Goal: Task Accomplishment & Management: Manage account settings

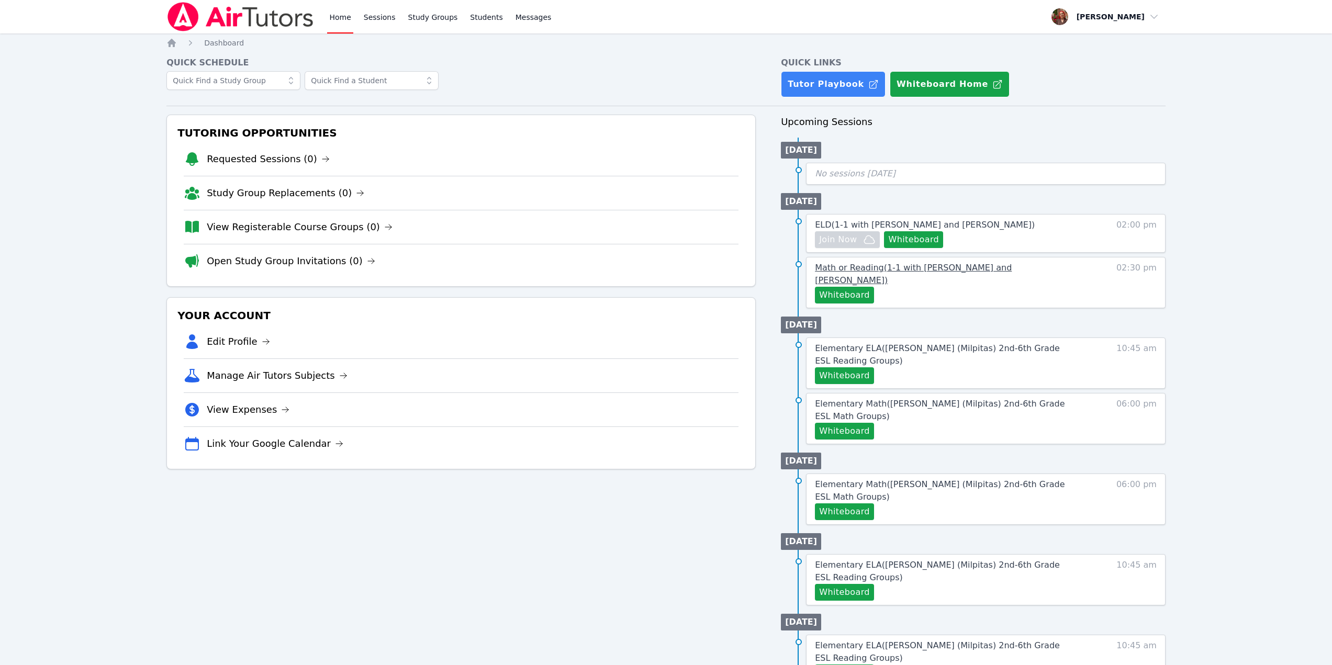
click at [1011, 273] on link "Math or Reading ( 1-1 with [PERSON_NAME] and [PERSON_NAME] )" at bounding box center [943, 274] width 256 height 25
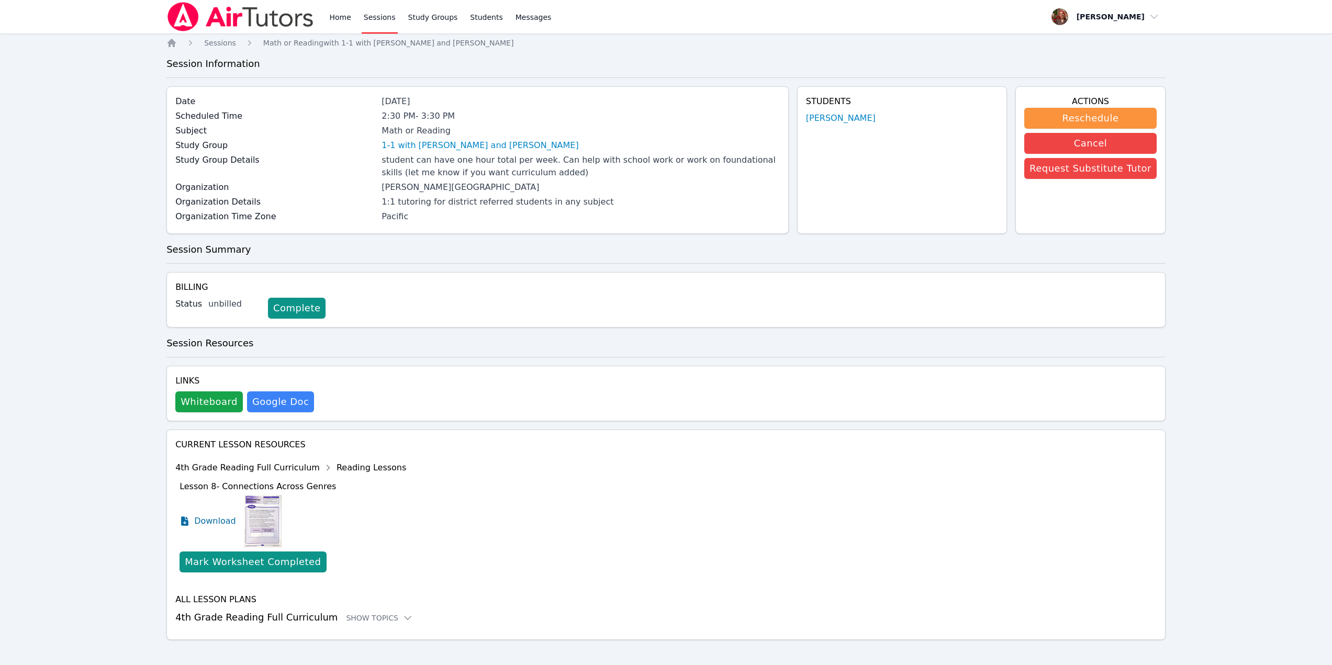
click at [581, 39] on nav "Home Sessions Math or Reading with 1-1 with [PERSON_NAME] and [PERSON_NAME]" at bounding box center [665, 43] width 999 height 10
click at [1124, 116] on button "Reschedule" at bounding box center [1090, 118] width 132 height 21
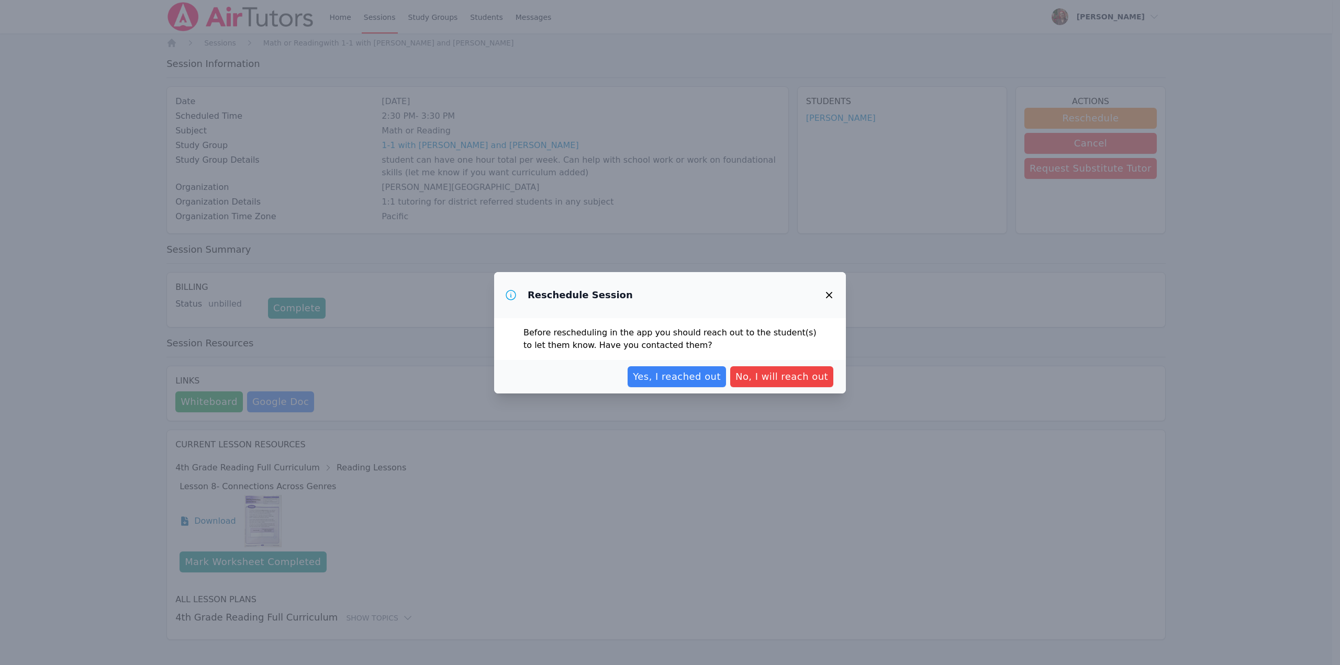
click at [691, 388] on div "Yes, I reached out No, I will reach out" at bounding box center [670, 377] width 352 height 34
click at [696, 382] on span "Yes, I reached out" at bounding box center [677, 377] width 88 height 15
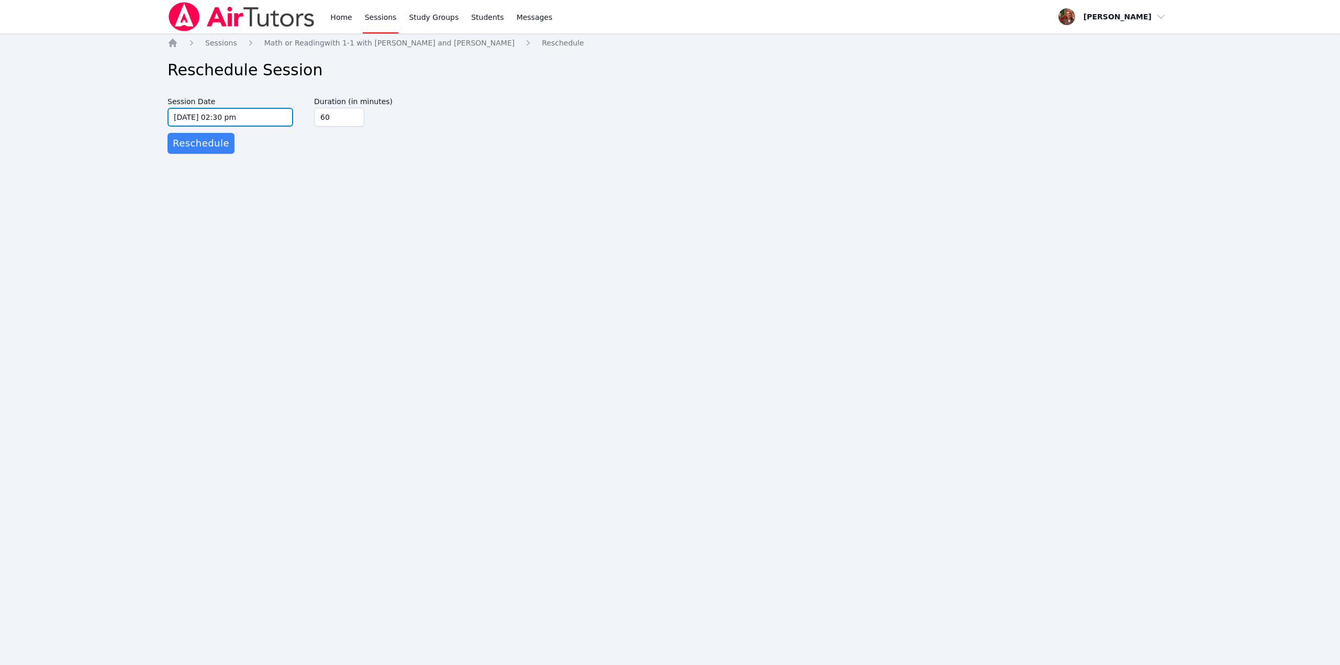
click at [263, 119] on input "[DATE] 02:30 pm" at bounding box center [231, 117] width 126 height 19
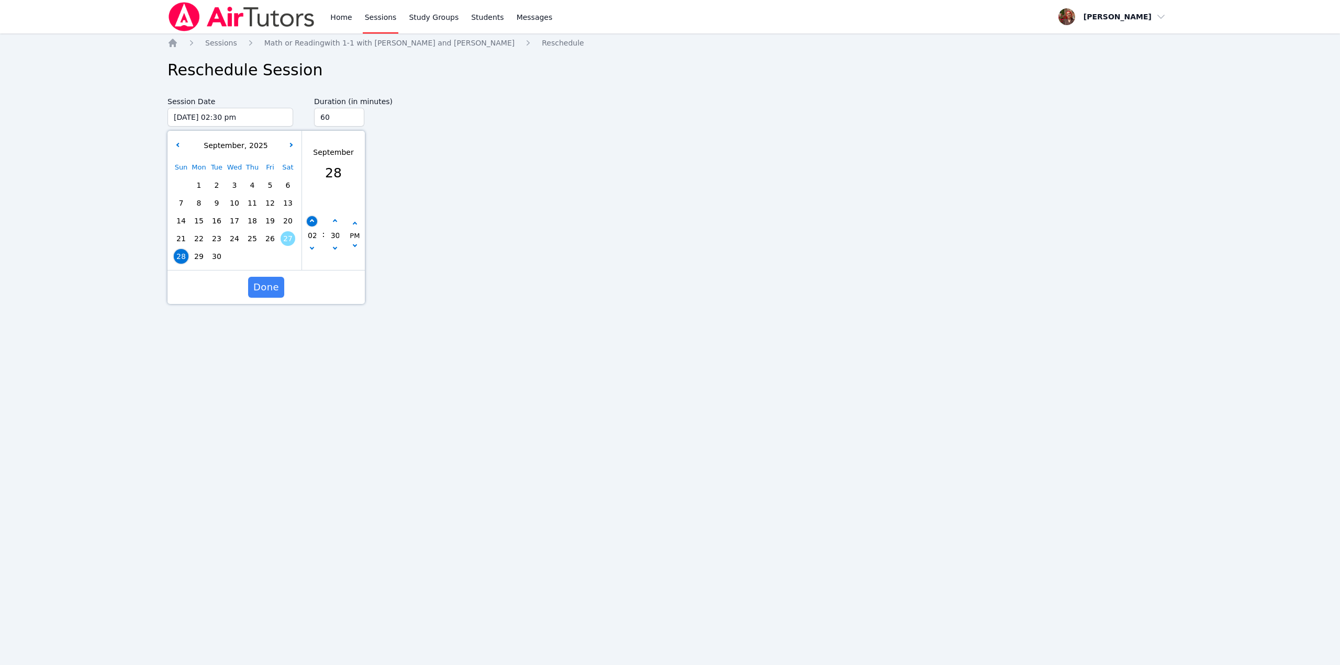
click at [313, 222] on icon "button" at bounding box center [312, 221] width 4 height 4
type input "[DATE] 03:30 pm"
type input "03"
click at [315, 219] on button "button" at bounding box center [312, 221] width 10 height 10
type input "[DATE] 04:30 pm"
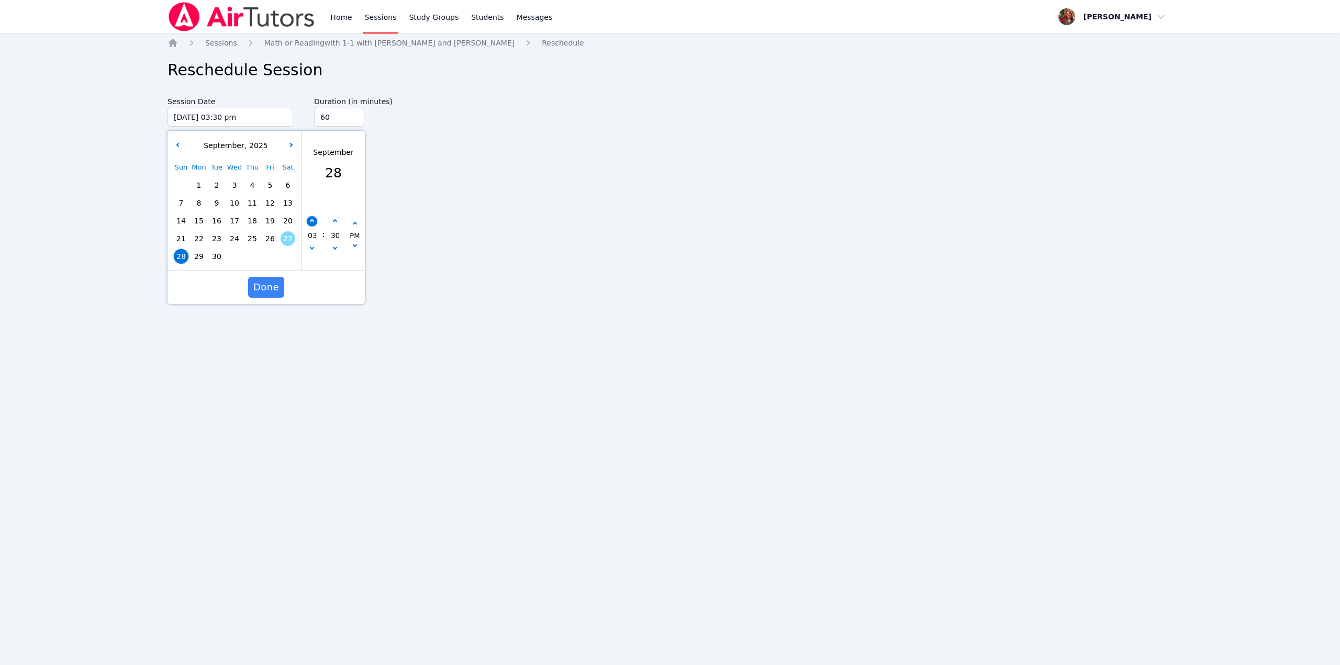
type input "04"
click at [313, 250] on button "button" at bounding box center [312, 249] width 10 height 10
type input "[DATE] 03:30 pm"
type input "03"
click at [313, 250] on button "button" at bounding box center [312, 249] width 10 height 10
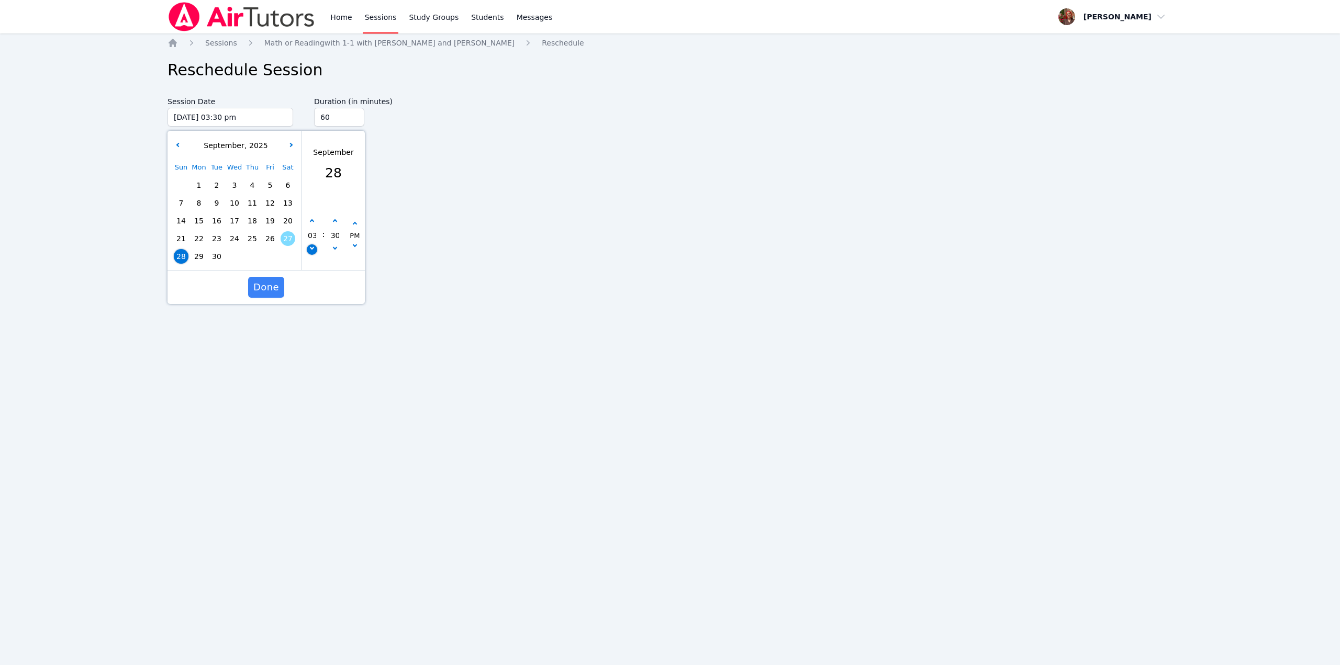
type input "[DATE] 02:30 pm"
type input "02"
click at [313, 250] on button "button" at bounding box center [312, 249] width 10 height 10
type input "[DATE] 01:30 pm"
type input "01"
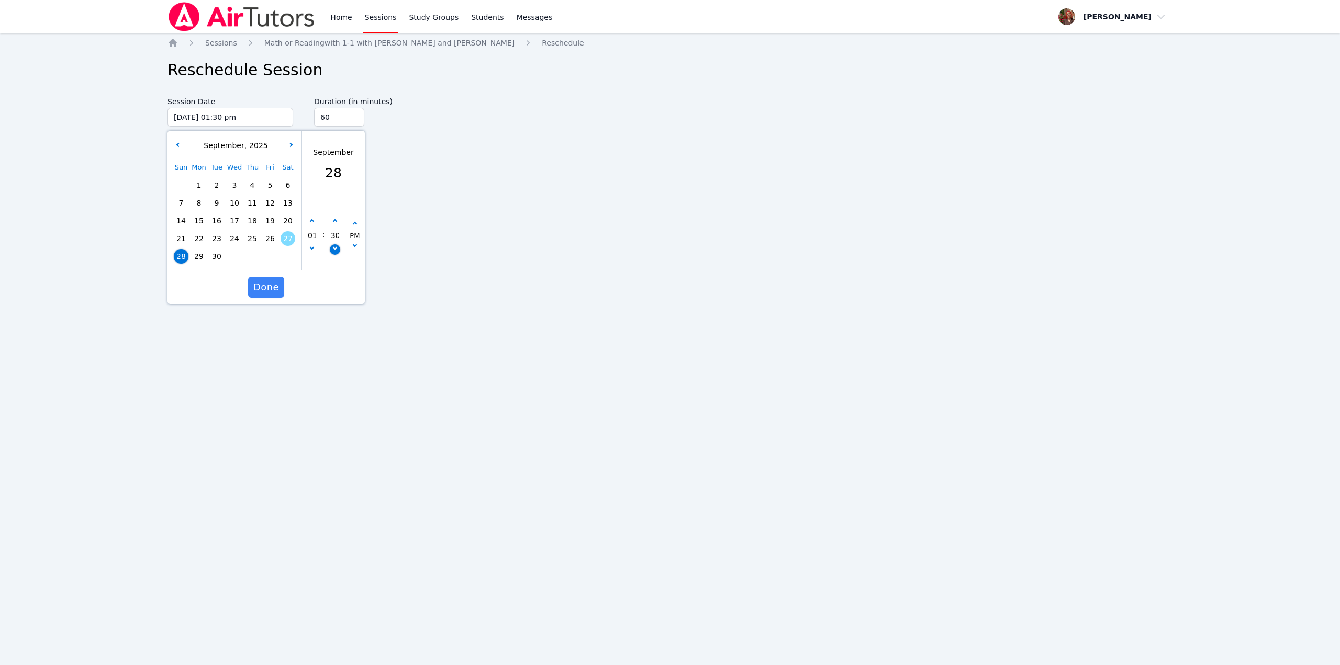
click at [336, 248] on icon "button" at bounding box center [334, 247] width 4 height 4
type input "[DATE] 01:25 pm"
type input "25"
click at [336, 248] on icon "button" at bounding box center [334, 247] width 4 height 4
type input "[DATE] 01:20 pm"
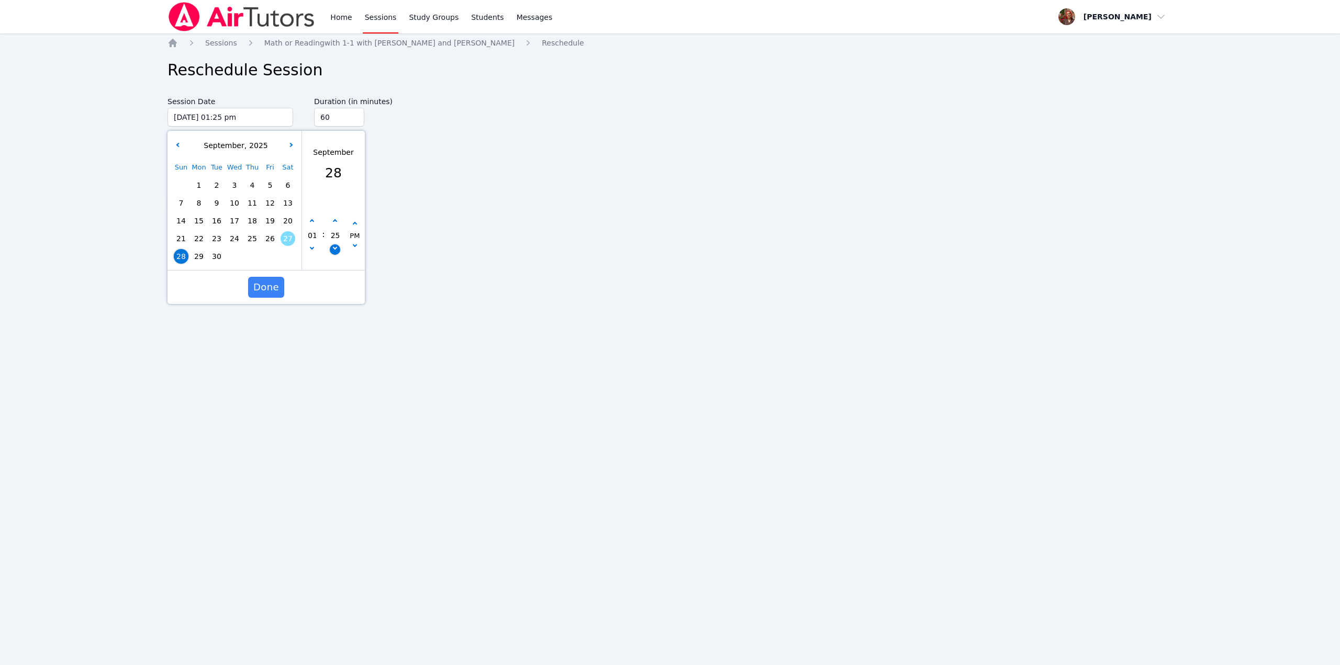
type input "20"
click at [336, 248] on icon "button" at bounding box center [334, 247] width 4 height 4
type input "[DATE] 01:15 pm"
type input "15"
click at [336, 248] on icon "button" at bounding box center [334, 247] width 4 height 4
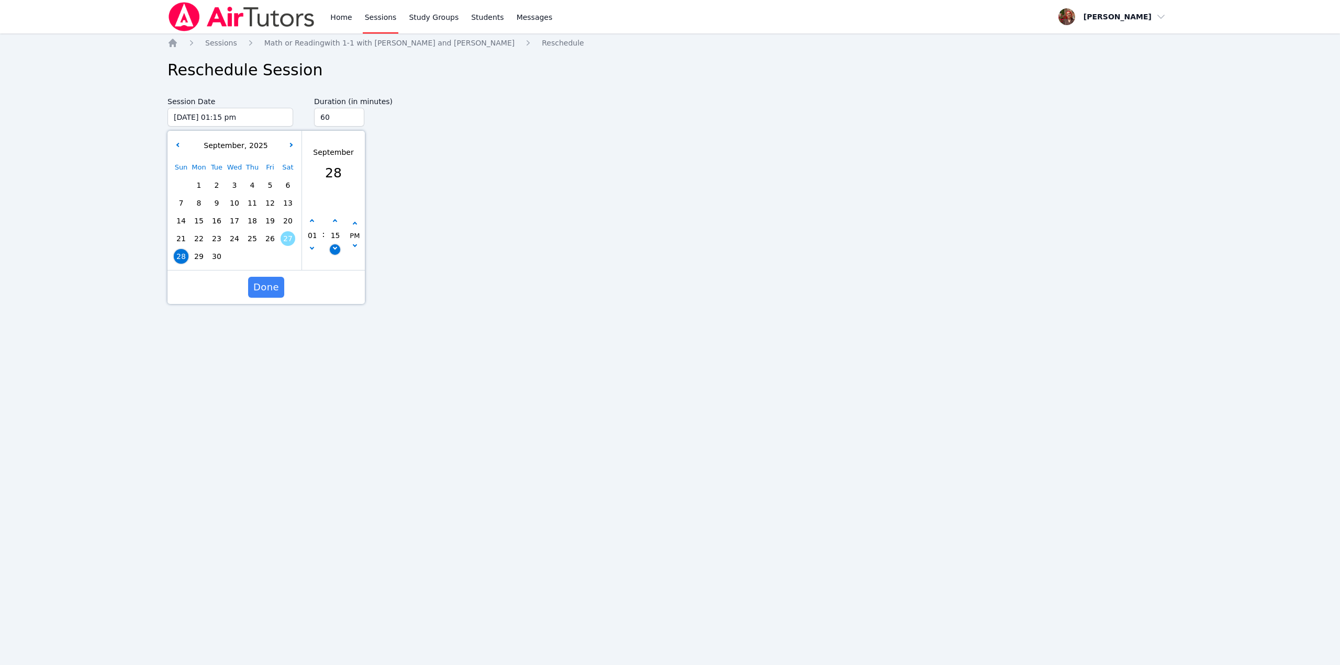
type input "[DATE] 01:10 pm"
type input "10"
click at [336, 248] on icon "button" at bounding box center [334, 247] width 4 height 4
type input "[DATE] 01:05 pm"
type input "05"
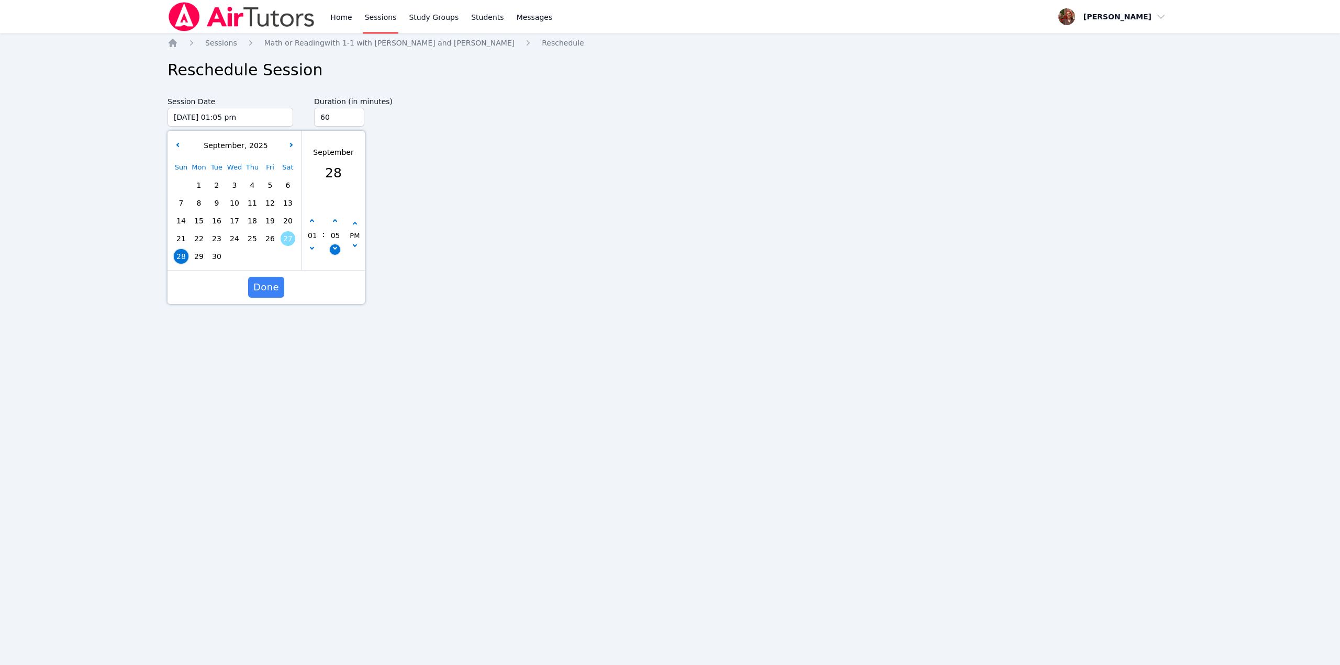
click at [336, 248] on icon "button" at bounding box center [334, 247] width 4 height 4
type input "[DATE] 01:00 pm"
type input "00"
click at [273, 284] on span "Done" at bounding box center [266, 287] width 26 height 15
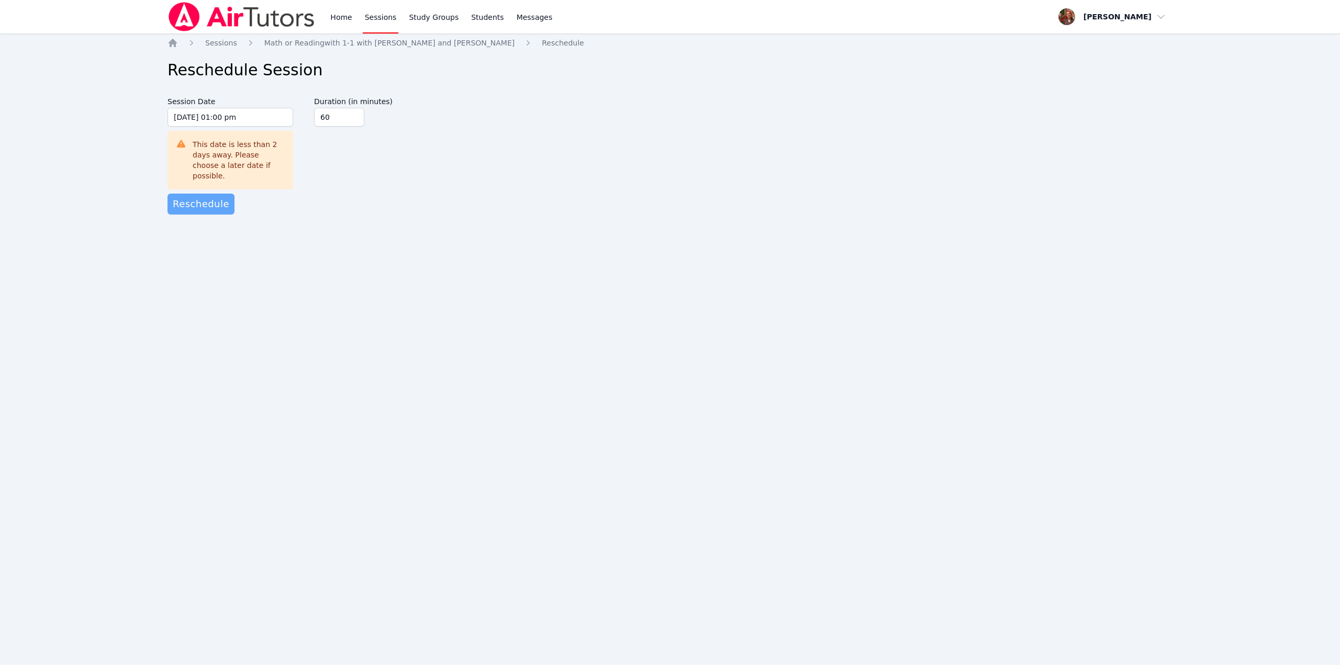
click at [219, 197] on span "Reschedule" at bounding box center [201, 204] width 57 height 15
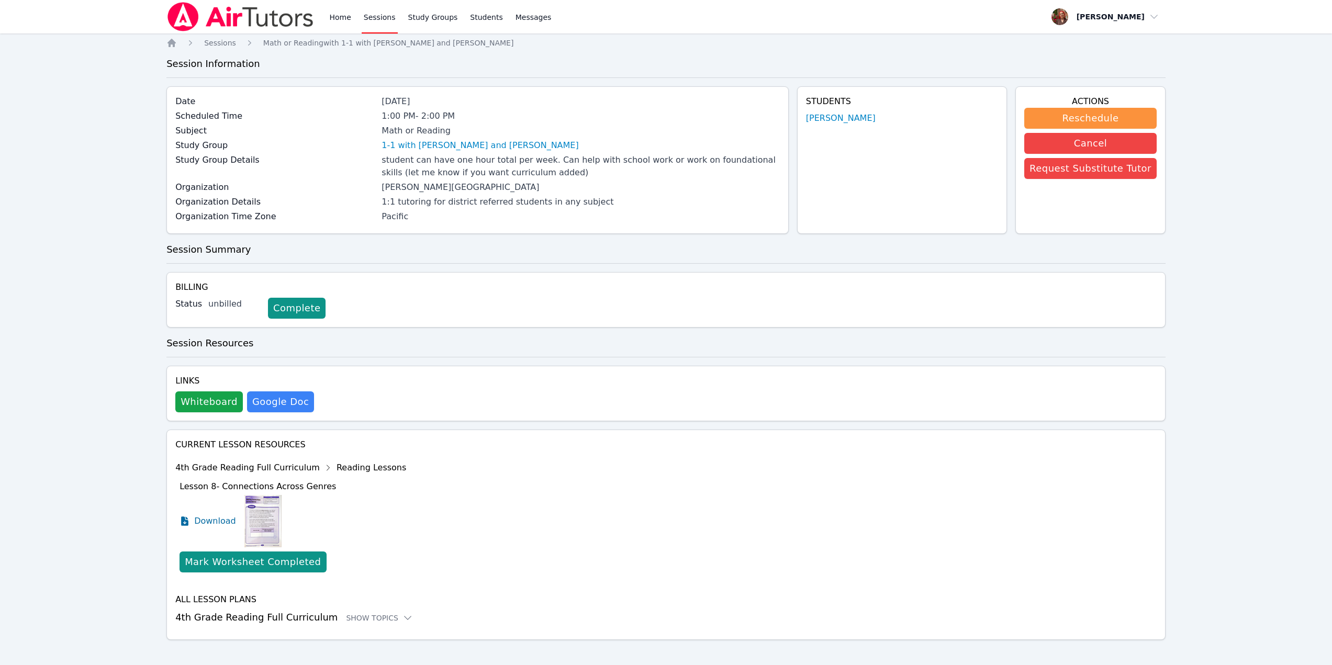
click at [218, 8] on img at bounding box center [240, 16] width 148 height 29
